Goal: Task Accomplishment & Management: Use online tool/utility

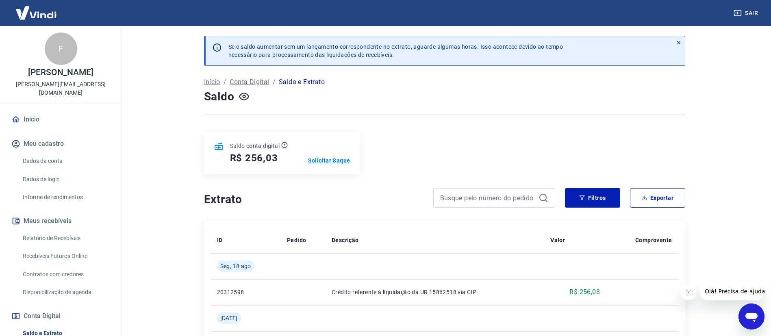
click at [342, 157] on p "Solicitar Saque" at bounding box center [329, 161] width 42 height 8
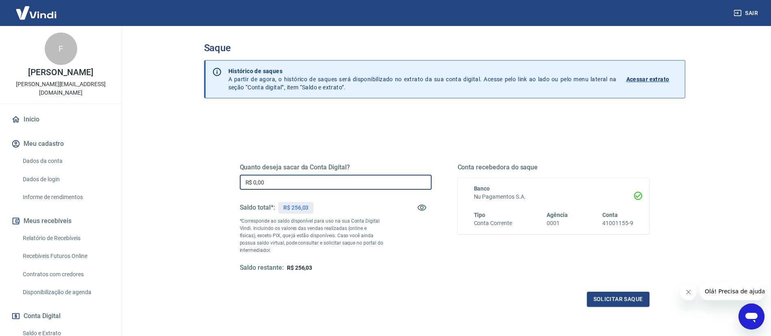
click at [349, 183] on input "R$ 0,00" at bounding box center [336, 182] width 192 height 15
type input "R$ 256,03"
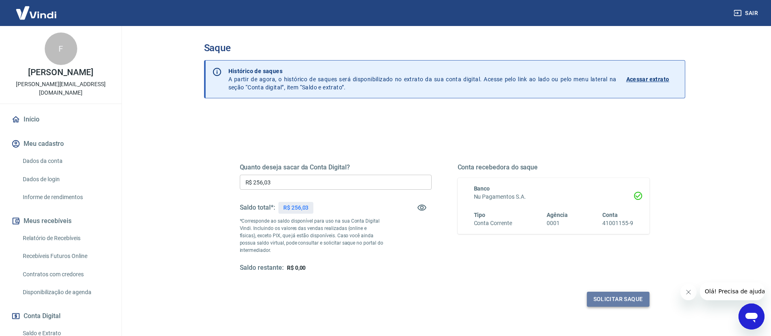
click at [616, 292] on button "Solicitar saque" at bounding box center [618, 299] width 63 height 15
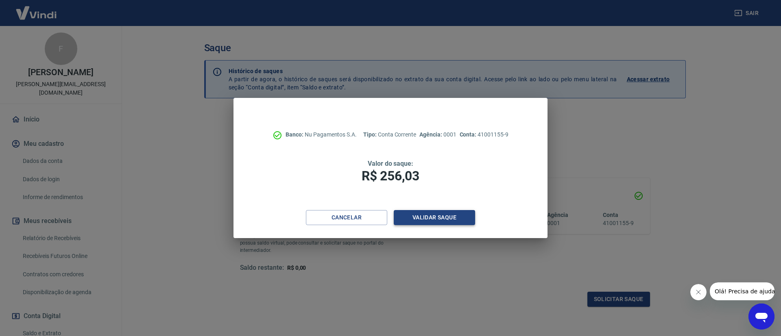
click at [414, 222] on button "Validar saque" at bounding box center [434, 217] width 81 height 15
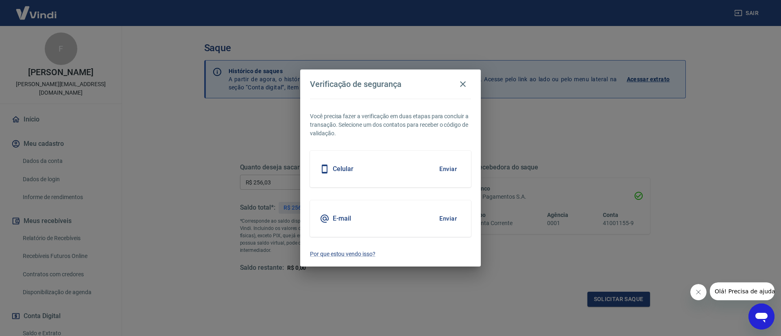
click at [372, 174] on div "Celular Enviar" at bounding box center [390, 169] width 161 height 37
click at [456, 175] on button "Enviar" at bounding box center [448, 169] width 26 height 17
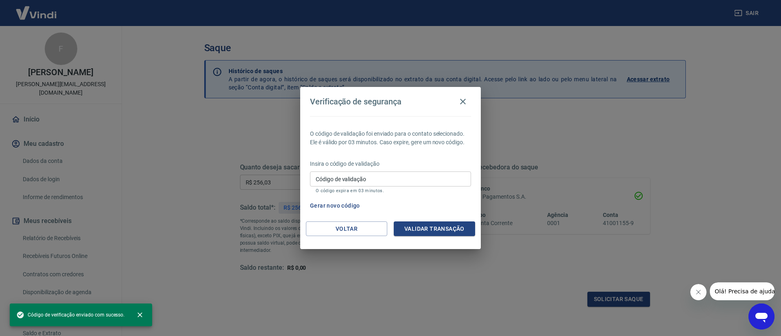
click at [456, 175] on input "Código de validação" at bounding box center [390, 179] width 161 height 15
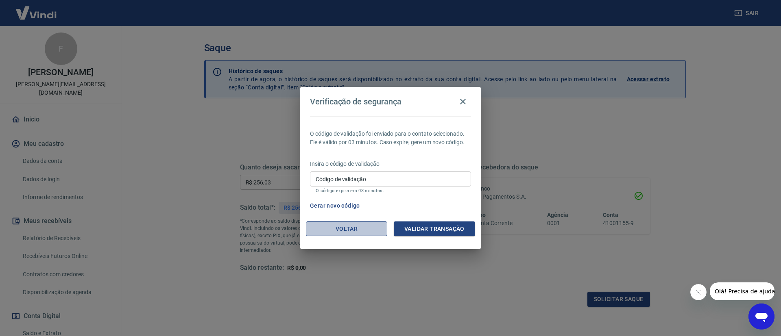
click at [340, 228] on button "Voltar" at bounding box center [346, 229] width 81 height 15
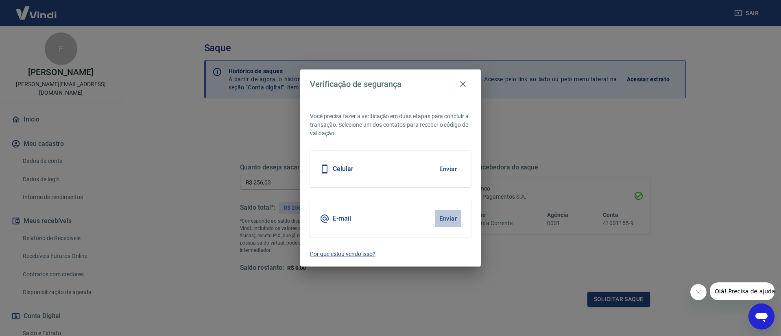
click at [449, 222] on button "Enviar" at bounding box center [448, 218] width 26 height 17
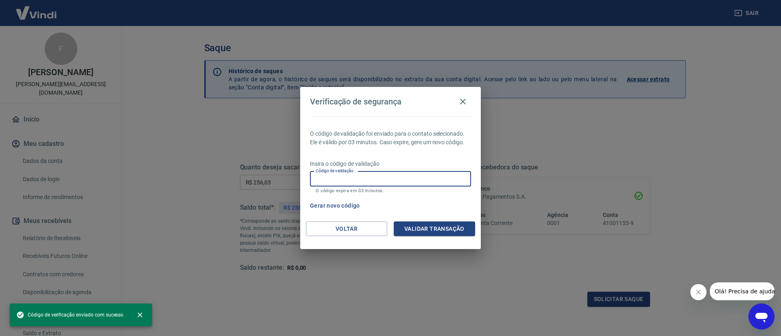
click at [418, 181] on input "Código de validação" at bounding box center [390, 179] width 161 height 15
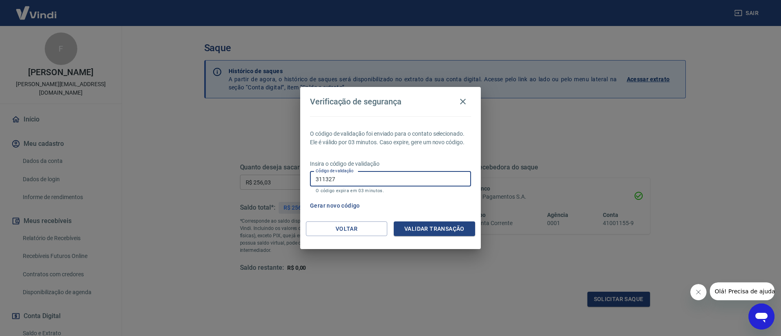
type input "311327"
click at [445, 228] on button "Validar transação" at bounding box center [434, 229] width 81 height 15
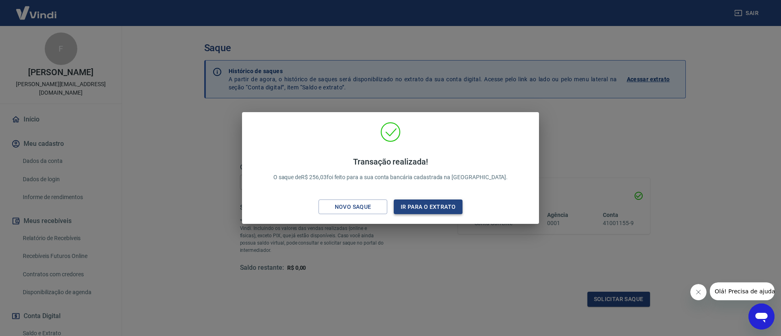
click at [426, 208] on button "Ir para o extrato" at bounding box center [428, 207] width 69 height 15
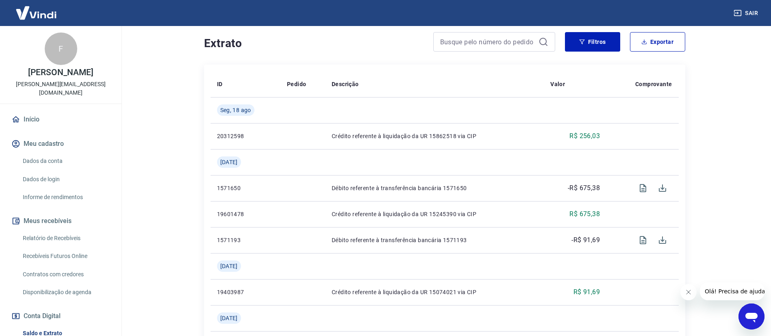
scroll to position [183, 0]
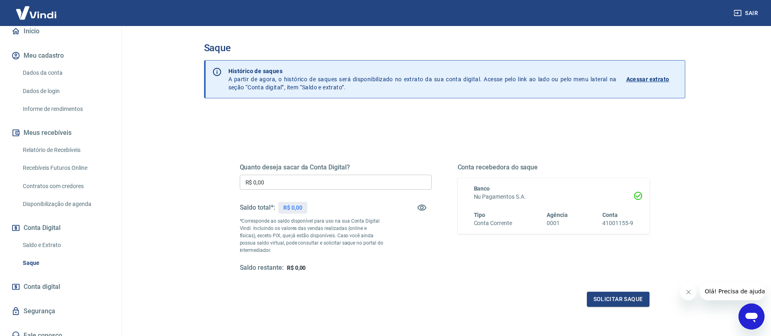
scroll to position [66, 0]
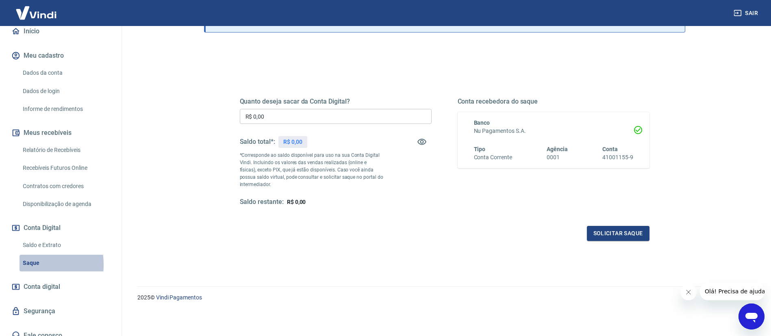
click at [25, 256] on link "Saque" at bounding box center [66, 263] width 92 height 17
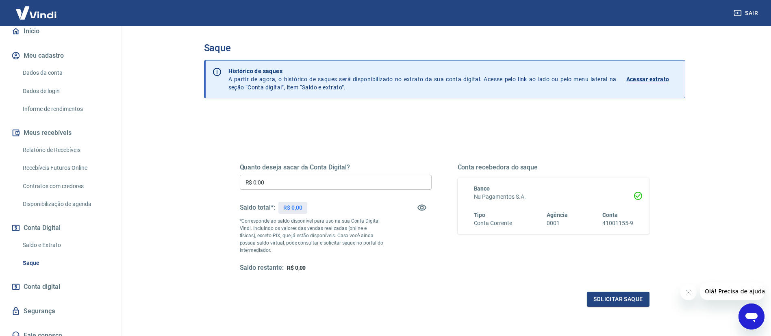
click at [48, 14] on img at bounding box center [36, 12] width 53 height 25
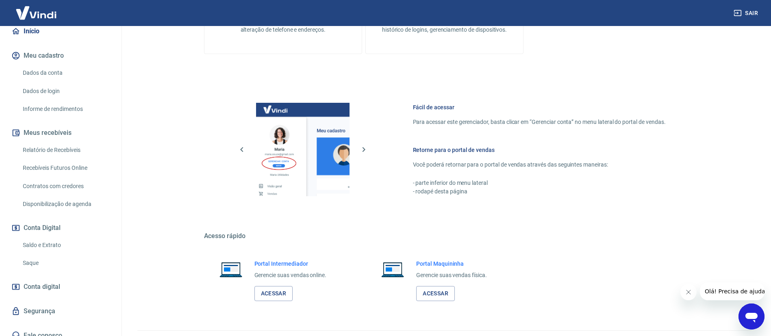
scroll to position [298, 0]
